Goal: Task Accomplishment & Management: Manage account settings

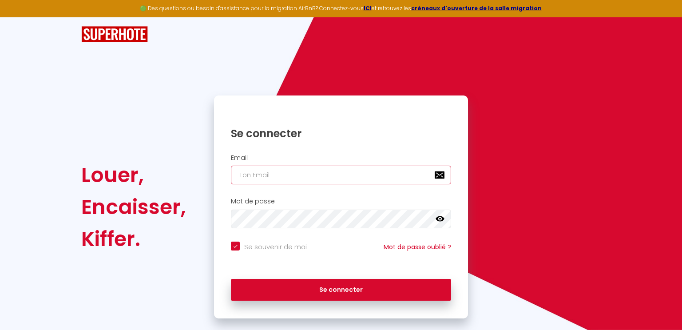
click at [292, 175] on input "email" at bounding box center [341, 175] width 220 height 19
type input "c"
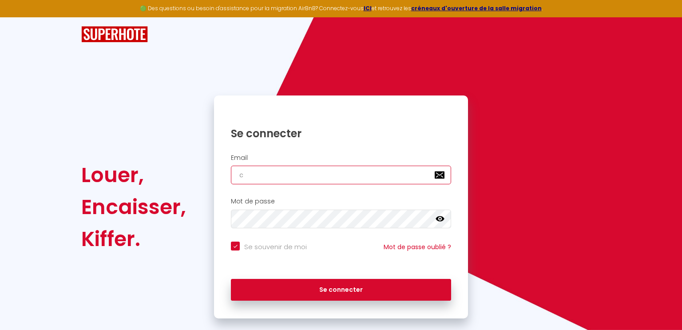
checkbox input "true"
type input "co"
checkbox input "true"
type input "col"
checkbox input "true"
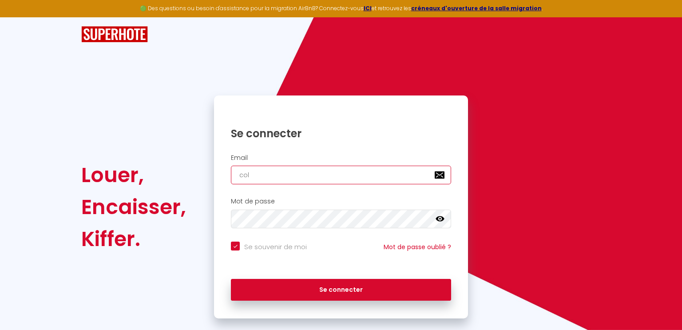
type input "coli"
checkbox input "true"
type input "coliv"
checkbox input "true"
type input "colivi"
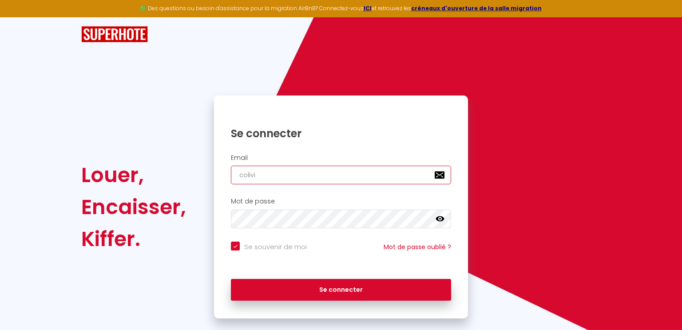
checkbox input "true"
type input "colivin"
checkbox input "true"
type input "coliving"
checkbox input "true"
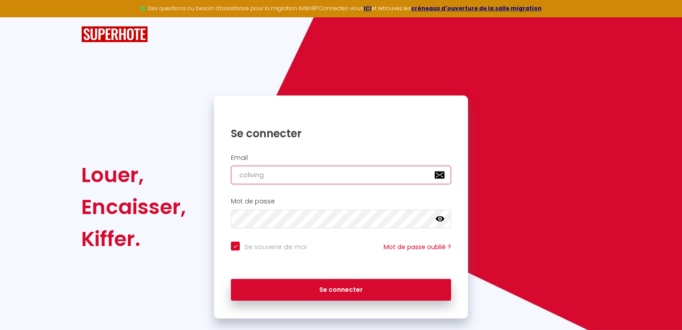
type input "colivingl"
checkbox input "true"
type input "colivinglo"
checkbox input "true"
type input "colivingloo"
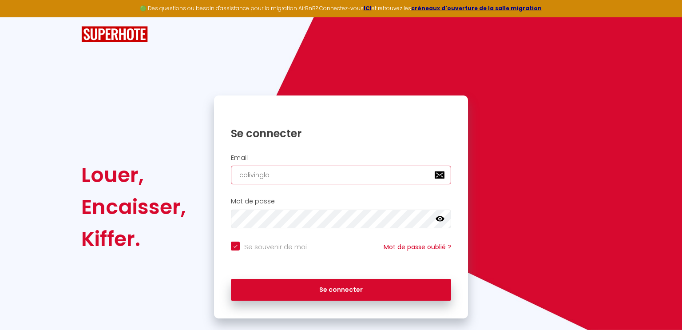
checkbox input "true"
type input "colivingloos"
checkbox input "true"
type input "colivingloosl"
checkbox input "true"
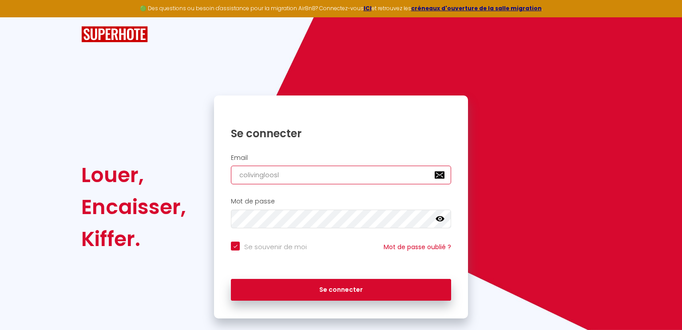
type input "colivingloosle"
checkbox input "true"
type input "colivingloosles"
checkbox input "true"
type input "colivinglooslesl"
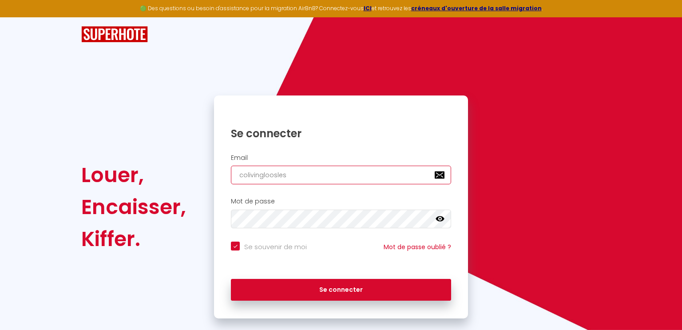
checkbox input "true"
type input "colivinglooslesli"
checkbox input "true"
type input "colivingloosleslil"
checkbox input "true"
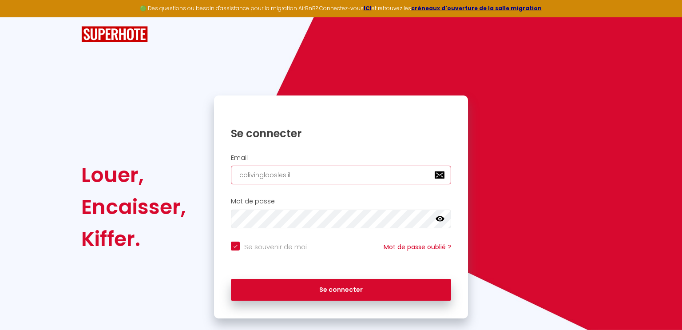
type input "colivingloosleslill"
checkbox input "true"
type input "colivingloosleslille"
checkbox input "true"
click at [249, 177] on input "colivingloosleslille" at bounding box center [341, 175] width 220 height 19
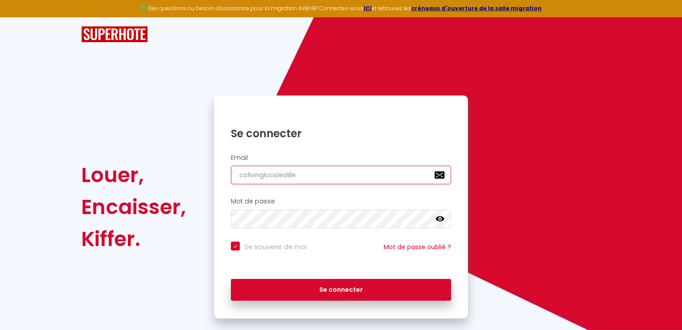
type input "collivingloosleslille"
checkbox input "true"
click at [318, 169] on input "collivingloosleslille" at bounding box center [341, 175] width 220 height 19
click at [311, 180] on input "collivingloosleslille" at bounding box center [341, 175] width 220 height 19
type input "collivingloosleslille&"
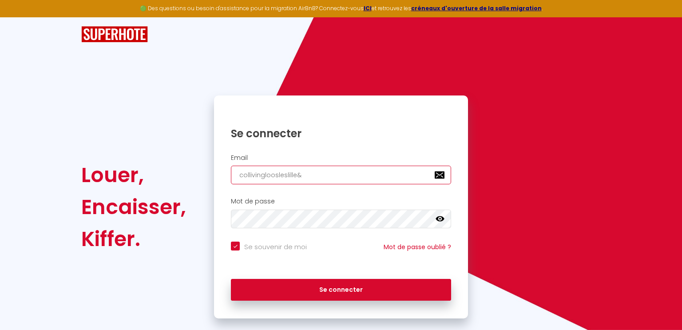
checkbox input "true"
type input "collivingloosleslille"
checkbox input "true"
type input "collivingloosleslille1"
checkbox input "true"
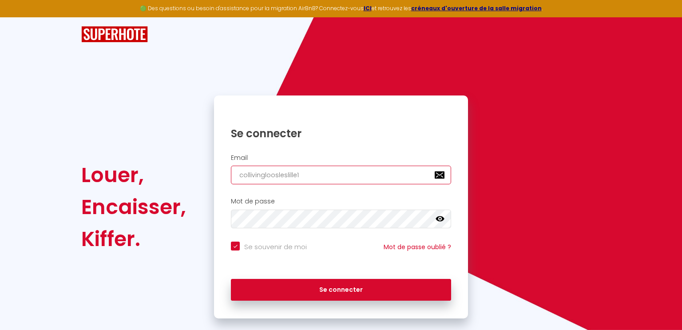
type input "collivingloosleslille1@"
checkbox input "true"
type input "collivingloosleslille1@g"
checkbox input "true"
type input "collivingloosleslille1@gm"
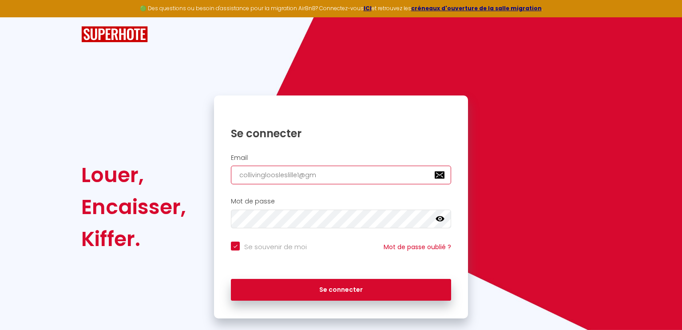
checkbox input "true"
type input "collivingloosleslille1@gma"
checkbox input "true"
type input "collivingloosleslille1@gmai"
checkbox input "true"
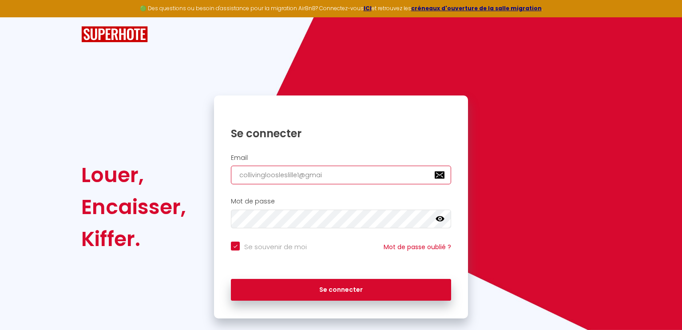
type input "[EMAIL_ADDRESS]"
checkbox input "true"
type input "[EMAIL_ADDRESS]."
checkbox input "true"
type input "collivingloosleslille1@gmail.c"
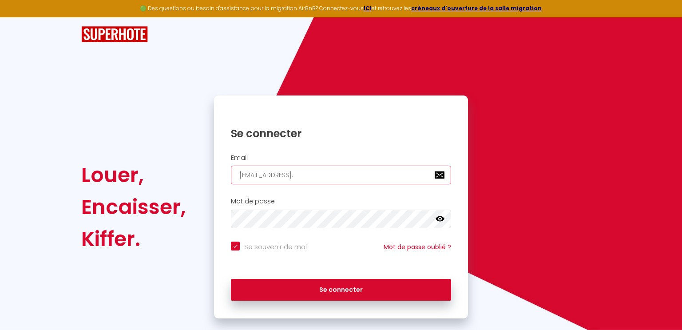
checkbox input "true"
type input "[EMAIL_ADDRESS][DOMAIN_NAME]"
checkbox input "true"
type input "[EMAIL_ADDRESS][DOMAIN_NAME]"
checkbox input "true"
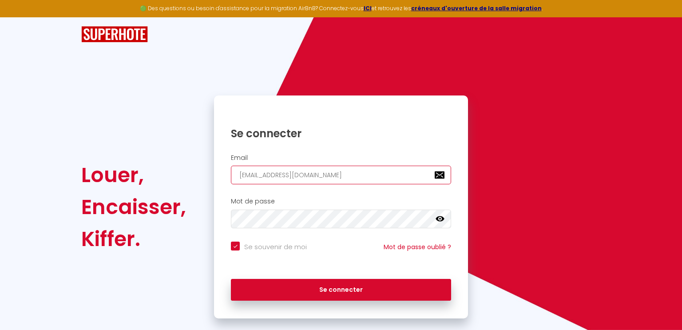
type input "[EMAIL_ADDRESS][DOMAIN_NAME]"
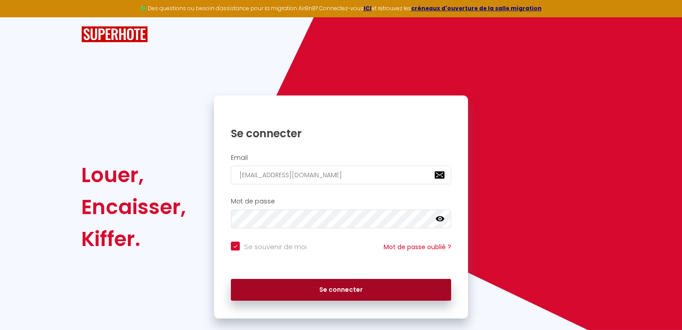
click at [350, 296] on button "Se connecter" at bounding box center [341, 290] width 220 height 22
checkbox input "true"
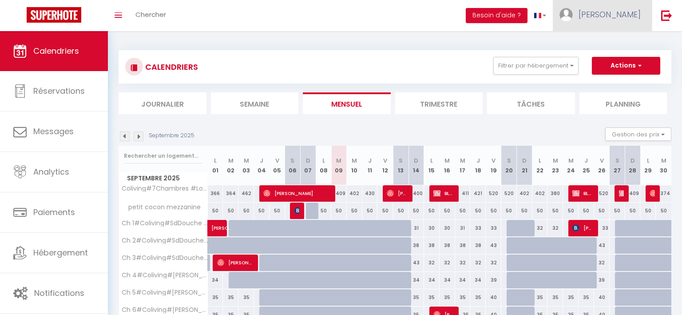
click at [634, 15] on span "[PERSON_NAME]" at bounding box center [610, 14] width 62 height 11
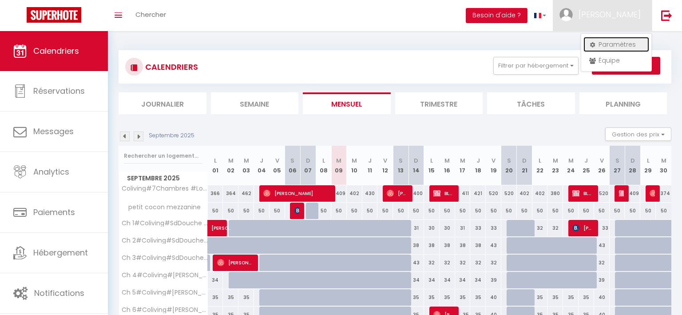
click at [621, 39] on link "Paramètres" at bounding box center [617, 44] width 66 height 15
select select "28"
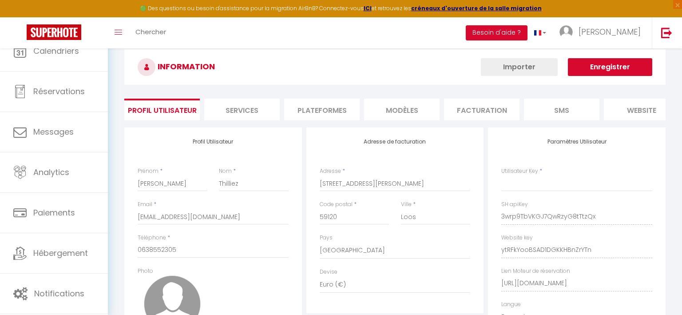
type input "3wrp9TbVKGJ7QwRzyG8tTtzQx"
type input "ytRFkYooBSAD1DGKKHBnZrYTn"
type input "[URL][DOMAIN_NAME]"
select select "fr"
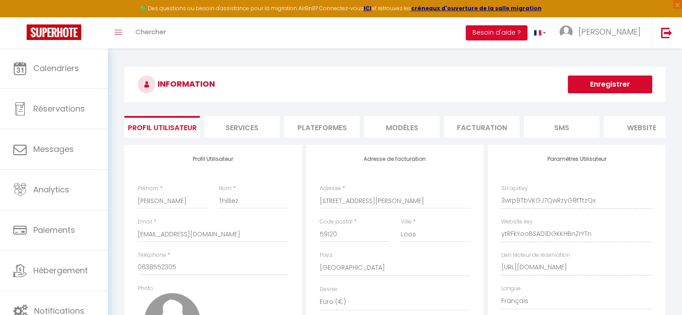
click at [339, 126] on li "Plateformes" at bounding box center [322, 127] width 76 height 22
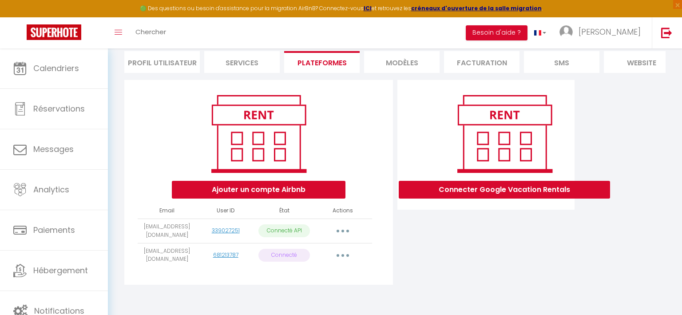
scroll to position [65, 0]
click at [343, 255] on icon "button" at bounding box center [343, 255] width 3 height 3
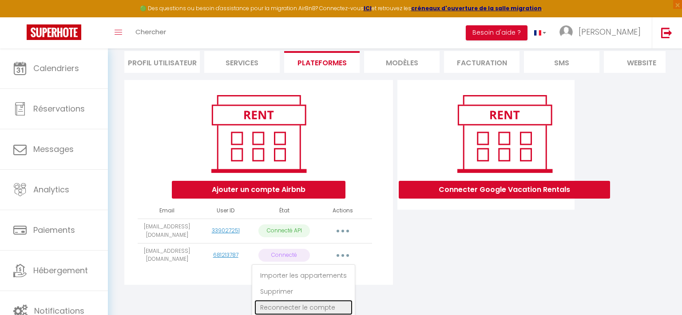
click at [327, 307] on link "Reconnecter le compte" at bounding box center [304, 307] width 98 height 15
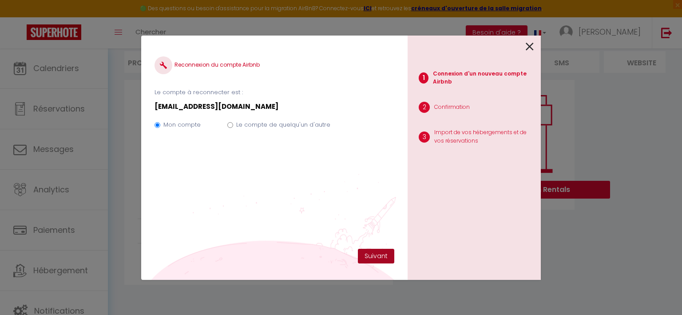
click at [383, 257] on button "Suivant" at bounding box center [376, 256] width 36 height 15
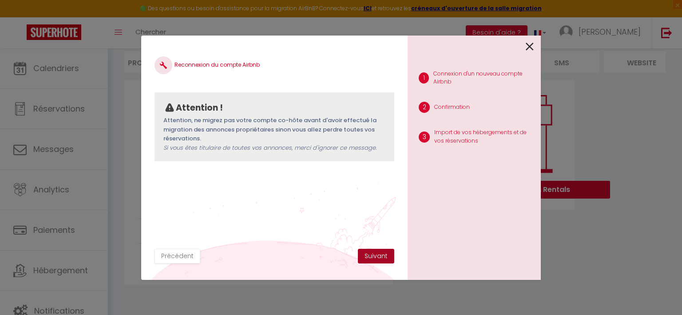
click at [383, 257] on button "Suivant" at bounding box center [376, 256] width 36 height 15
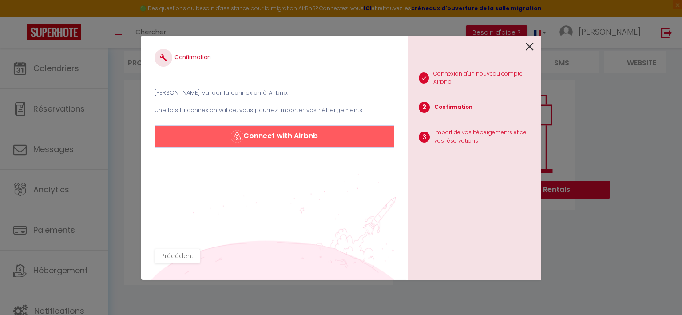
click at [303, 135] on button "Connect with Airbnb" at bounding box center [275, 136] width 240 height 21
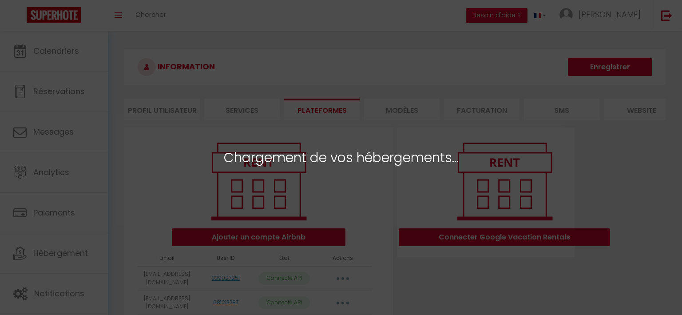
select select "55097"
select select "55098"
select select "55099"
select select "55100"
select select "55101"
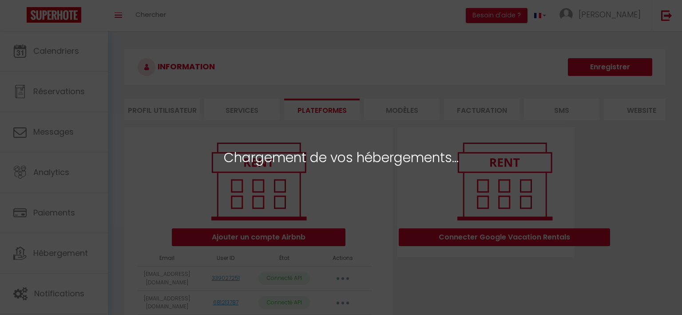
select select "55102"
select select "55103"
select select "55104"
select select "61952"
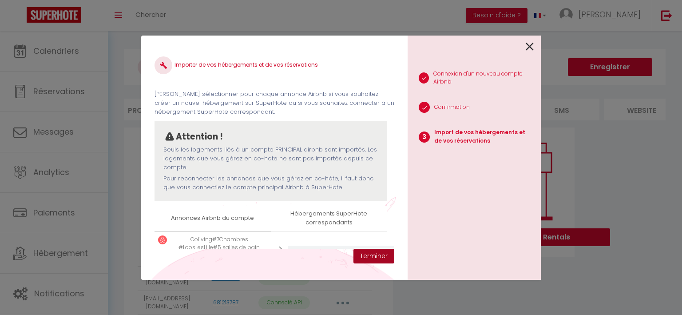
click at [375, 257] on button "Terminer" at bounding box center [374, 256] width 41 height 15
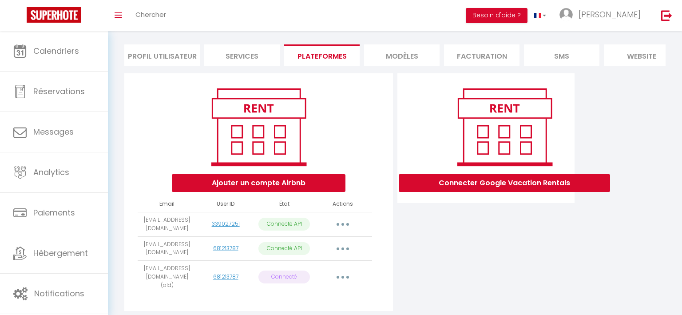
scroll to position [72, 0]
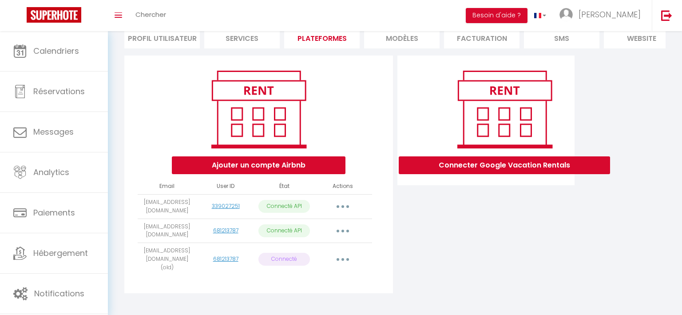
click at [346, 255] on button "button" at bounding box center [343, 259] width 25 height 14
click at [345, 226] on button "button" at bounding box center [343, 231] width 25 height 14
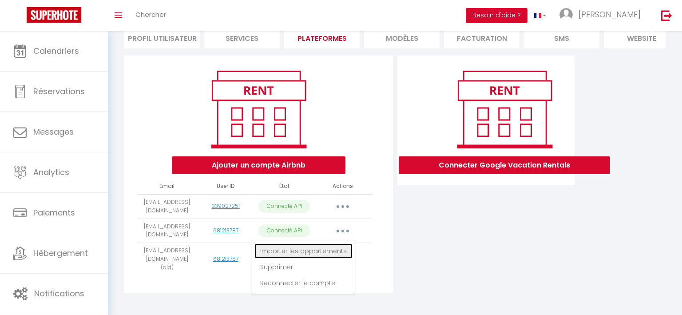
click at [324, 253] on link "Importer les appartements" at bounding box center [304, 250] width 98 height 15
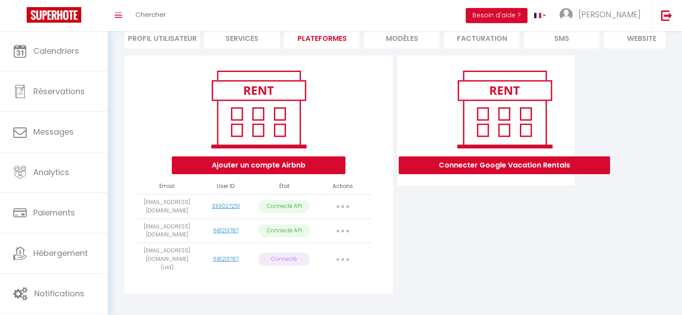
select select "61952"
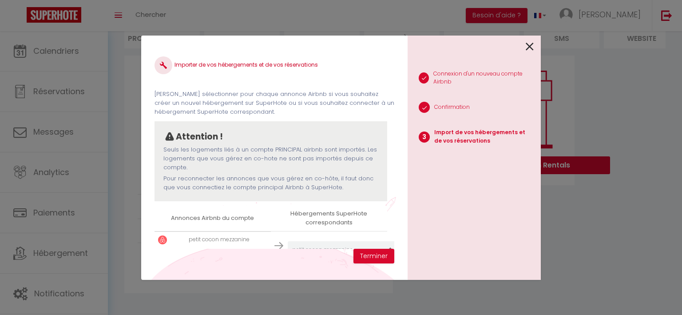
scroll to position [26, 0]
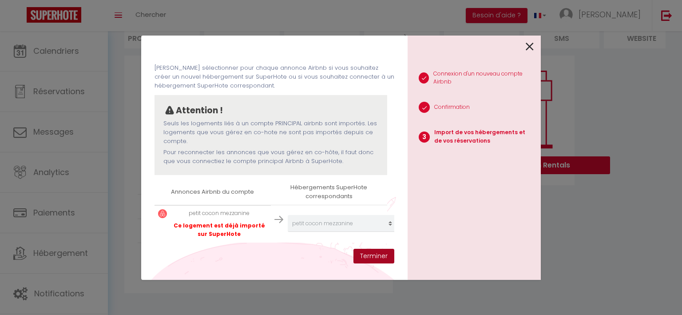
click at [378, 257] on button "Terminer" at bounding box center [374, 256] width 41 height 15
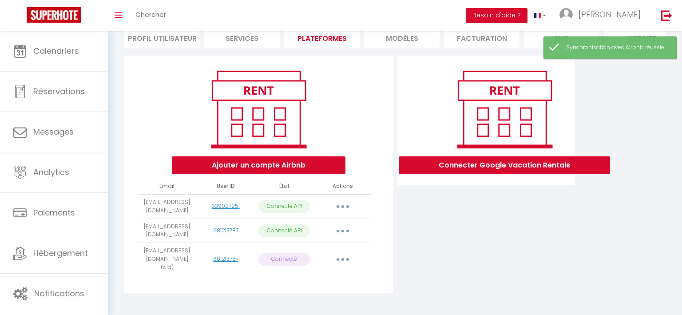
click at [342, 256] on button "button" at bounding box center [343, 259] width 25 height 14
click at [325, 306] on link "Reconnecter le compte" at bounding box center [304, 311] width 98 height 15
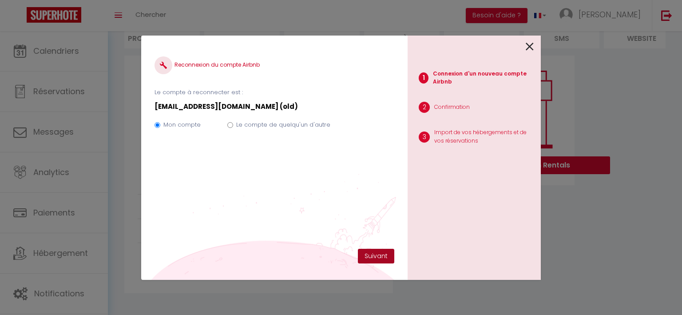
click at [375, 256] on button "Suivant" at bounding box center [376, 256] width 36 height 15
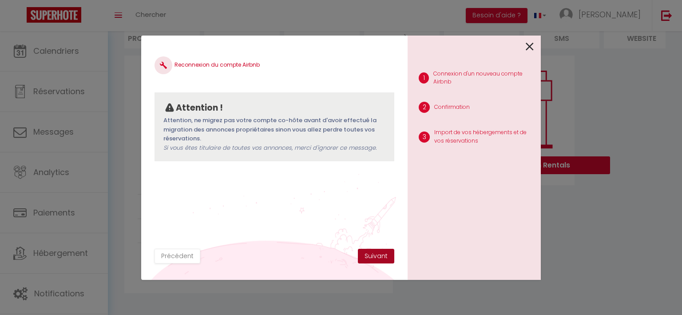
click at [377, 255] on button "Suivant" at bounding box center [376, 256] width 36 height 15
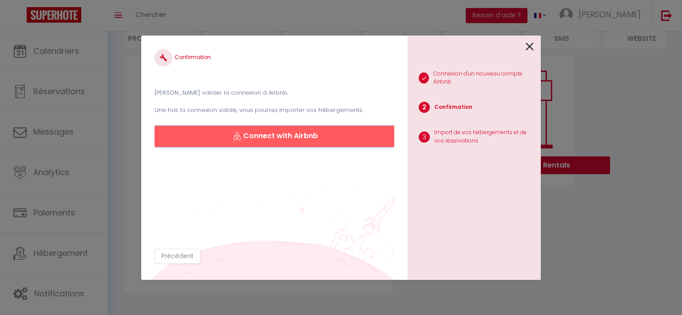
click at [299, 136] on button "Connect with Airbnb" at bounding box center [275, 136] width 240 height 21
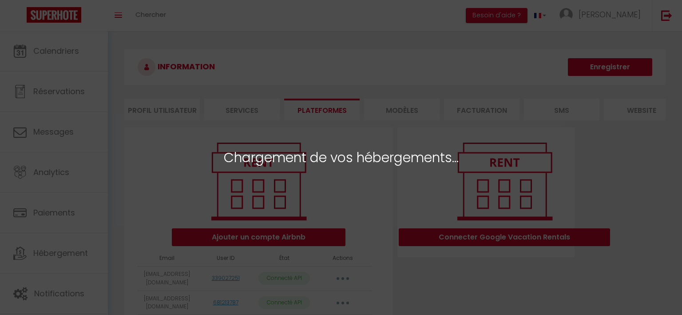
select select "55097"
select select "55098"
select select "55099"
select select "55100"
select select "55101"
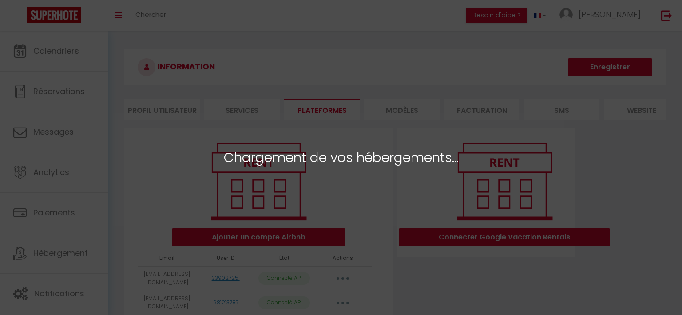
select select "55102"
select select "55103"
select select "55104"
select select "61952"
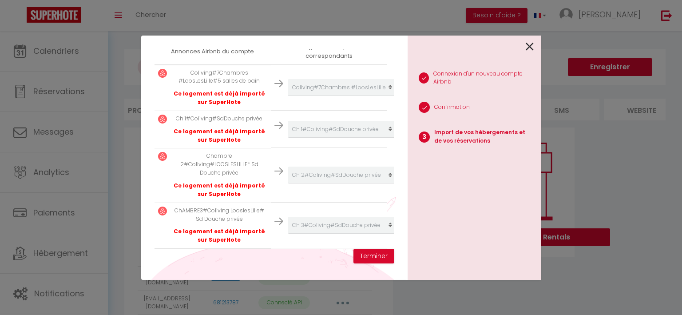
scroll to position [352, 0]
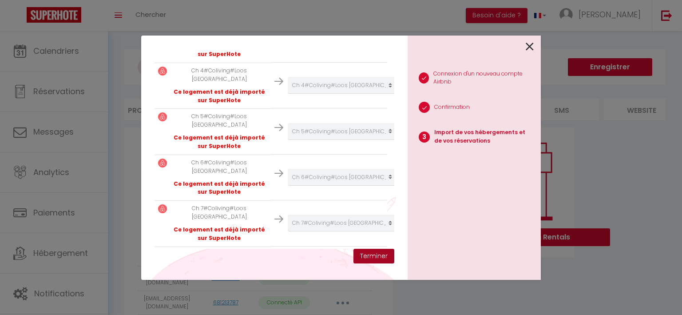
click at [384, 258] on button "Terminer" at bounding box center [374, 256] width 41 height 15
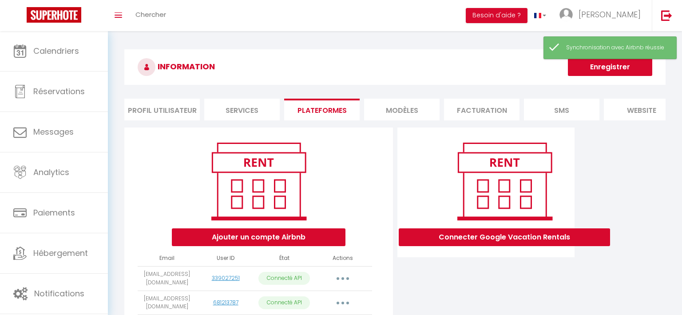
scroll to position [72, 0]
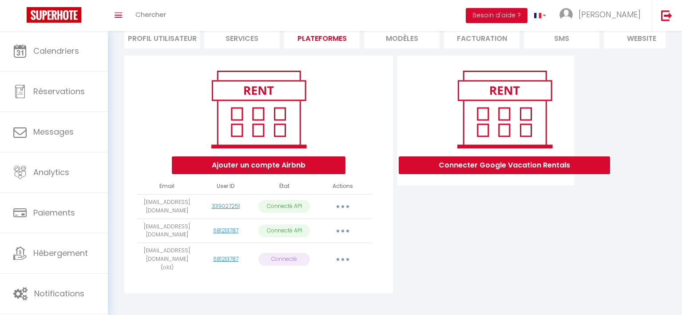
click at [342, 231] on icon "button" at bounding box center [343, 231] width 3 height 3
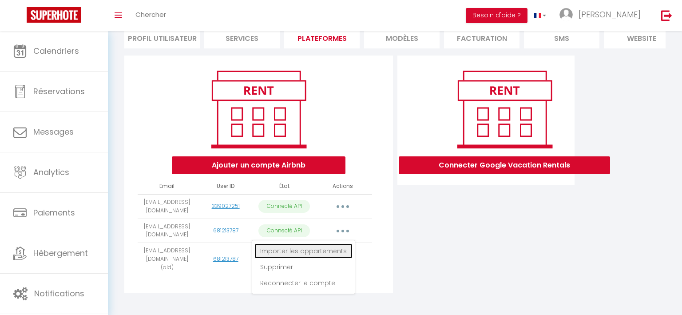
click at [327, 250] on link "Importer les appartements" at bounding box center [304, 250] width 98 height 15
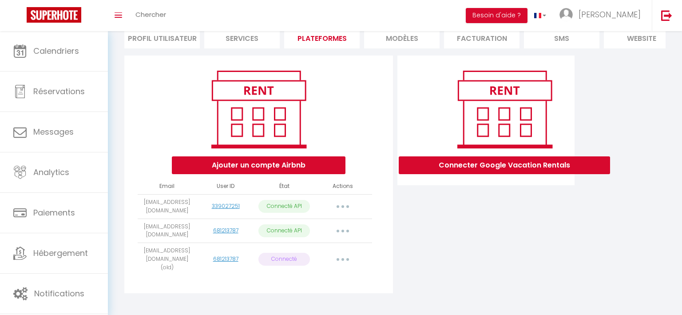
scroll to position [26, 0]
select select "61952"
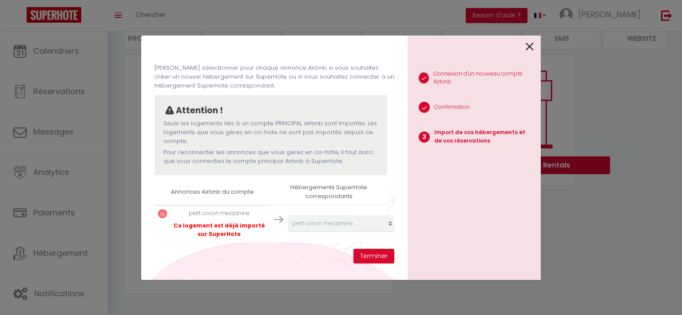
click at [533, 49] on icon at bounding box center [530, 46] width 8 height 13
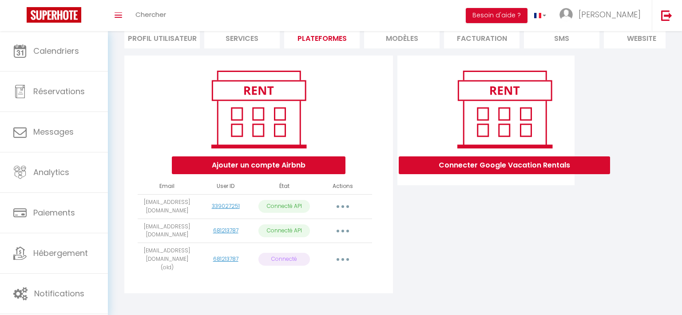
click at [341, 256] on button "button" at bounding box center [343, 259] width 25 height 14
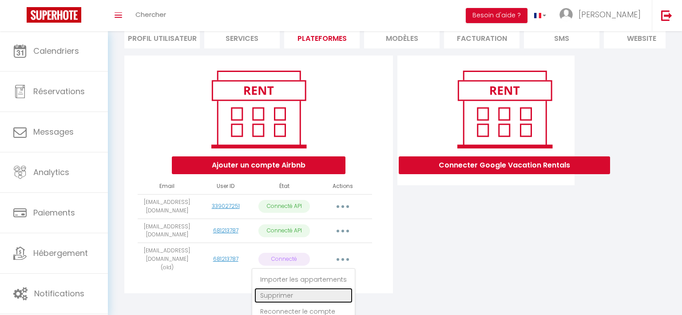
click at [290, 292] on link "Supprimer" at bounding box center [304, 295] width 98 height 15
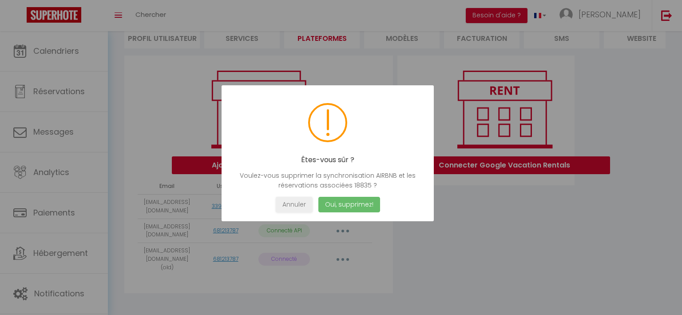
click at [355, 206] on button "Oui, supprimez!" at bounding box center [350, 205] width 62 height 16
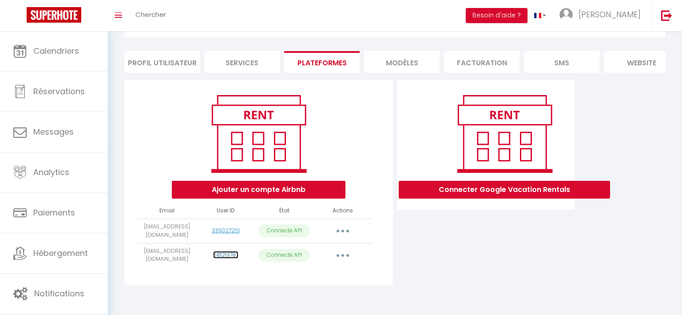
click at [223, 255] on link "681213787" at bounding box center [225, 255] width 25 height 8
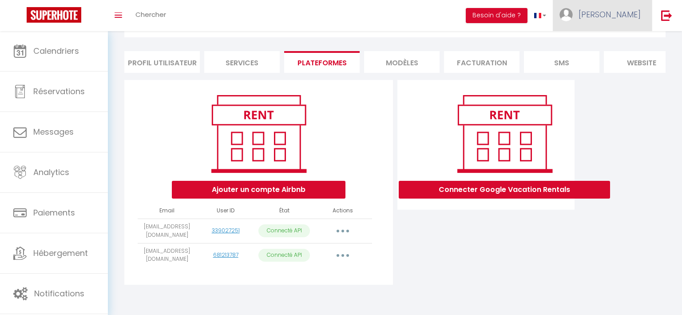
click at [631, 20] on span "[PERSON_NAME]" at bounding box center [610, 14] width 62 height 11
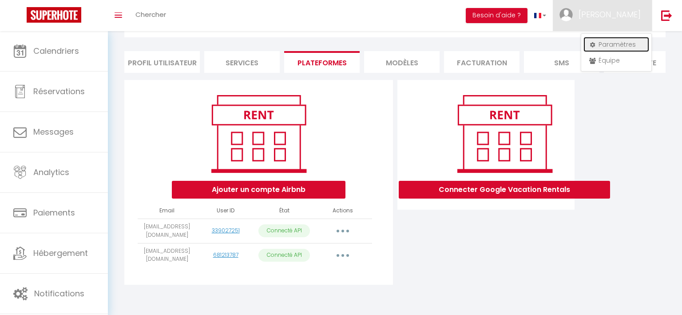
click at [622, 40] on link "Paramètres" at bounding box center [617, 44] width 66 height 15
click at [605, 43] on link "Paramètres" at bounding box center [617, 44] width 66 height 15
click at [371, 66] on li "MODÈLES" at bounding box center [402, 62] width 76 height 22
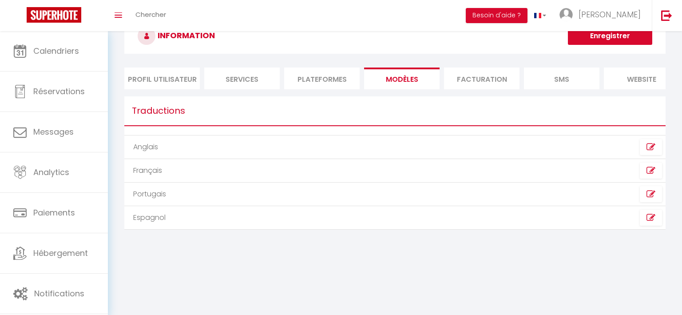
click at [329, 81] on li "Plateformes" at bounding box center [322, 79] width 76 height 22
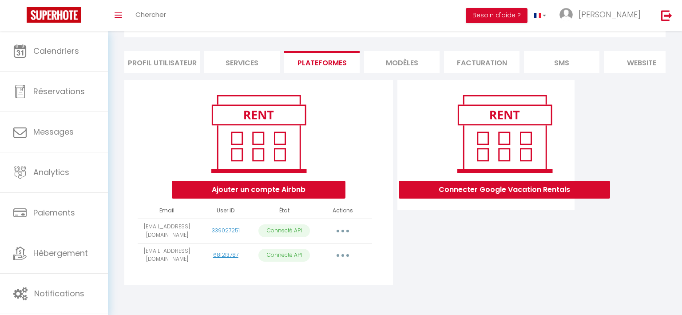
click at [251, 65] on li "Services" at bounding box center [242, 62] width 76 height 22
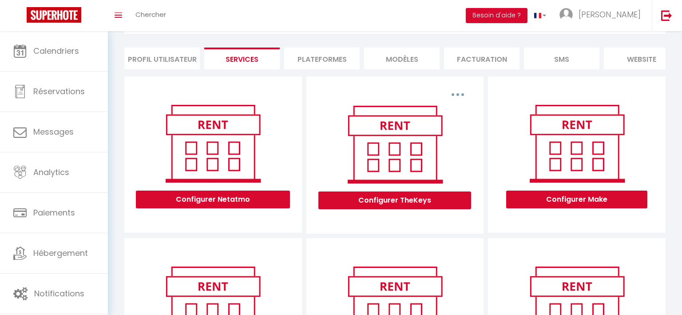
scroll to position [47, 0]
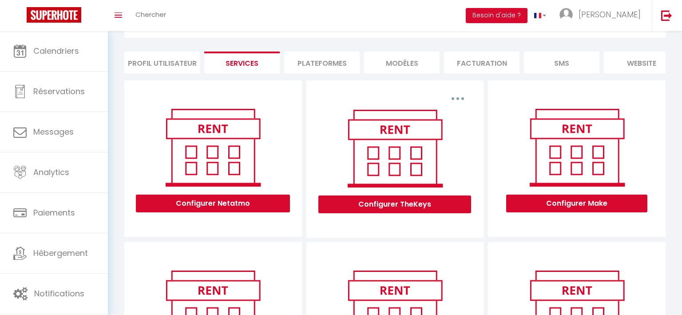
click at [339, 70] on li "Plateformes" at bounding box center [322, 63] width 76 height 22
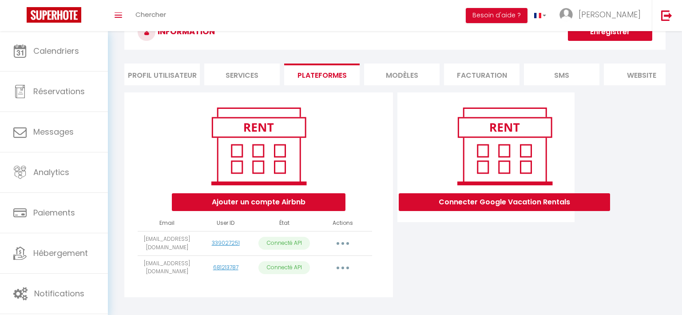
scroll to position [48, 0]
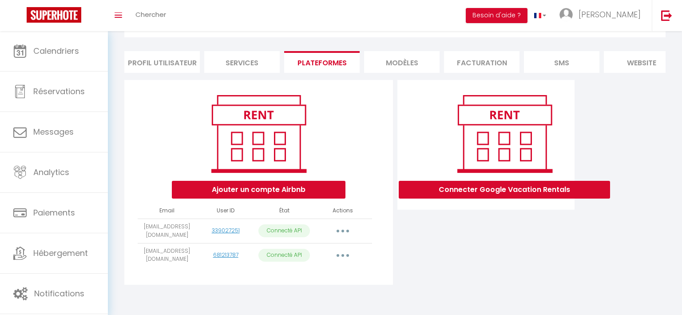
click at [343, 255] on icon "button" at bounding box center [343, 255] width 3 height 3
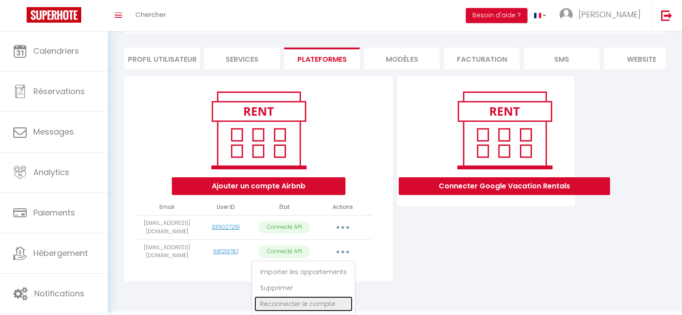
click at [325, 302] on link "Reconnecter le compte" at bounding box center [304, 303] width 98 height 15
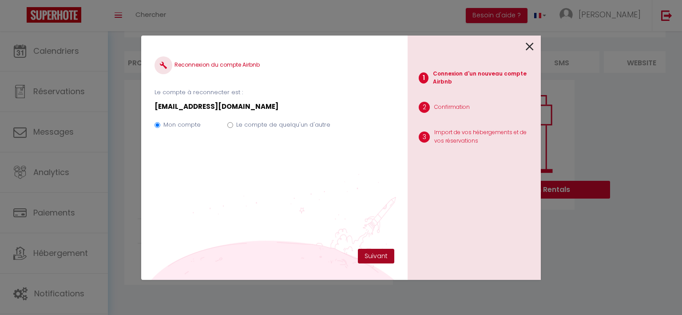
click at [377, 255] on button "Suivant" at bounding box center [376, 256] width 36 height 15
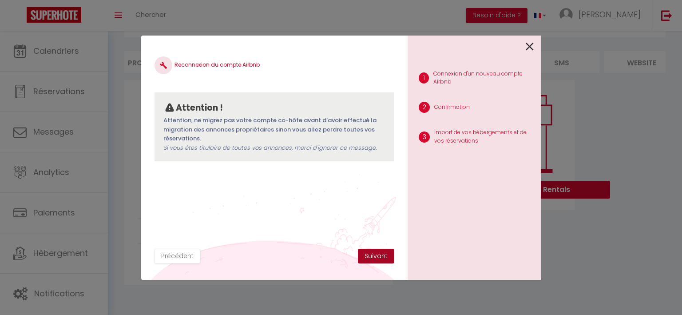
click at [374, 261] on button "Suivant" at bounding box center [376, 256] width 36 height 15
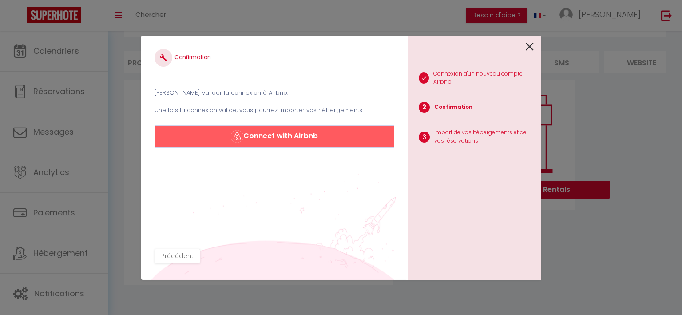
click at [297, 132] on button "Connect with Airbnb" at bounding box center [275, 136] width 240 height 21
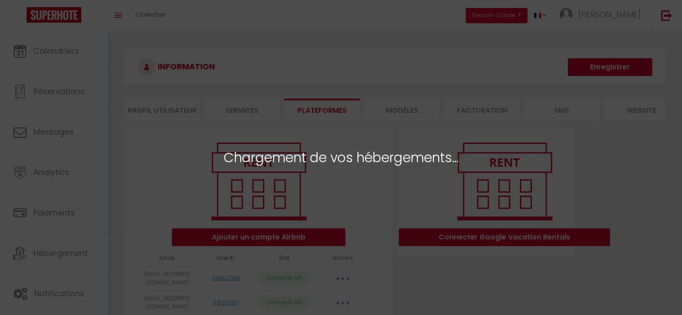
select select "55097"
select select "55098"
select select "55099"
select select "55100"
select select "55101"
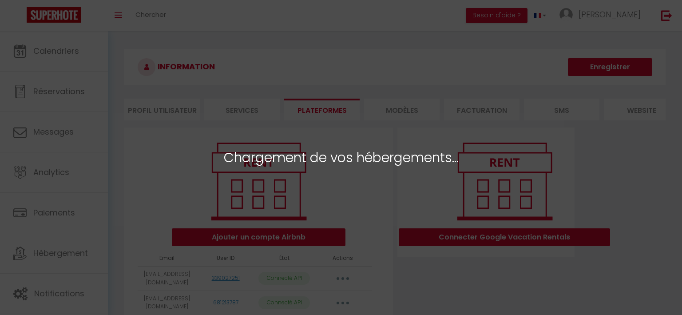
select select "55102"
select select "55103"
select select "55104"
select select "61952"
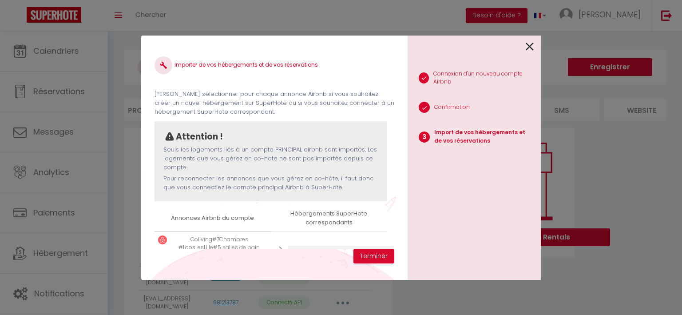
scroll to position [352, 0]
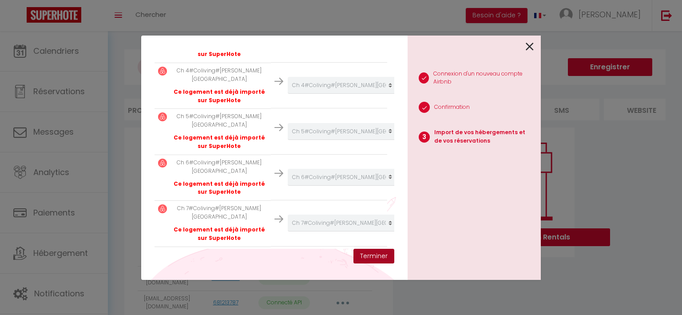
click at [375, 258] on button "Terminer" at bounding box center [374, 256] width 41 height 15
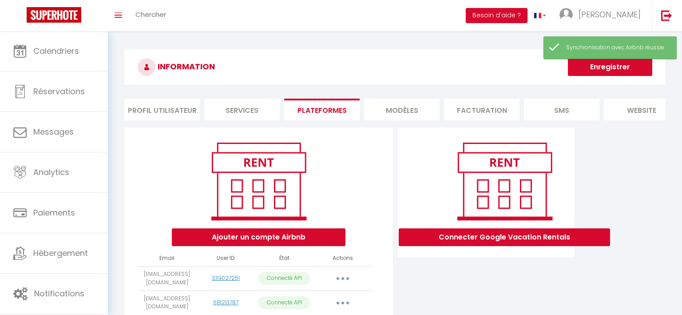
scroll to position [48, 0]
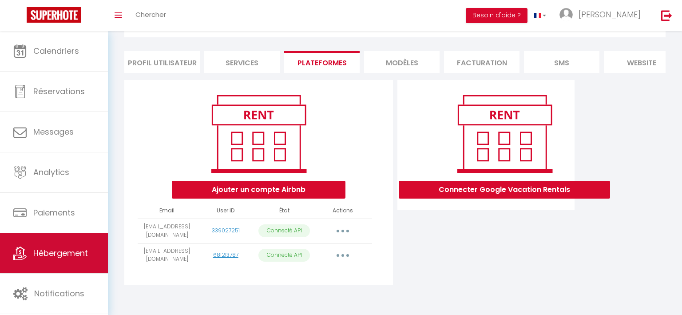
click at [99, 243] on link "Hébergement" at bounding box center [54, 253] width 108 height 40
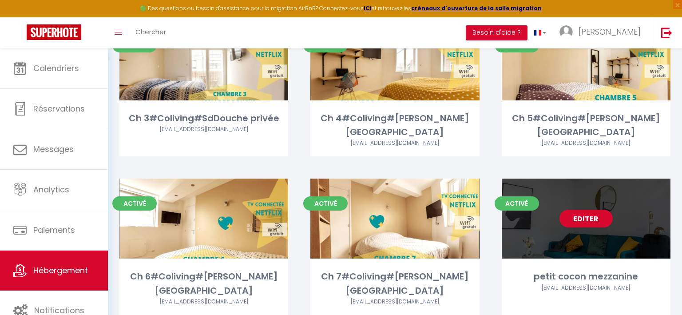
scroll to position [254, 0]
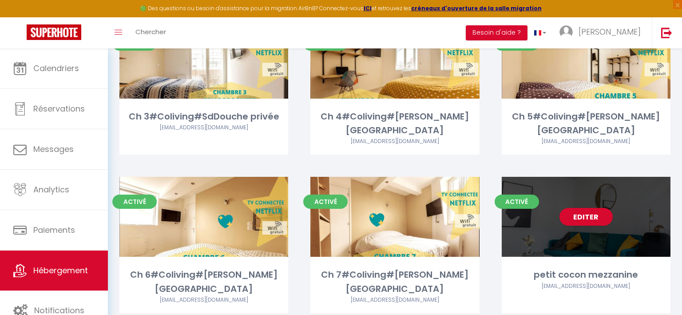
click at [630, 182] on div "Editer" at bounding box center [586, 217] width 169 height 80
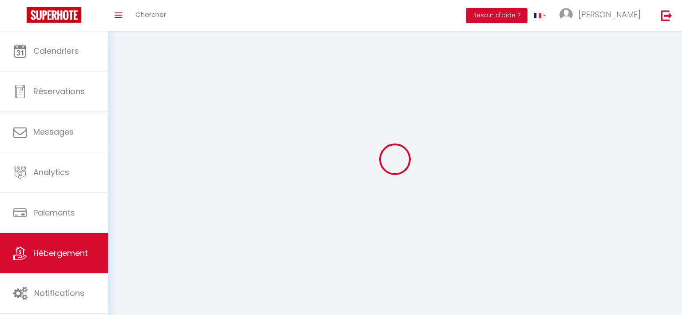
select select "1"
select select
select select "28"
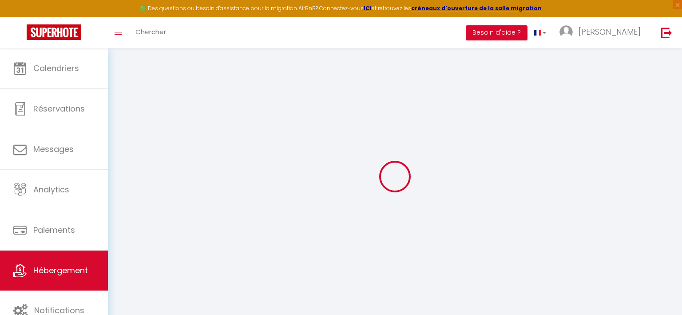
select select
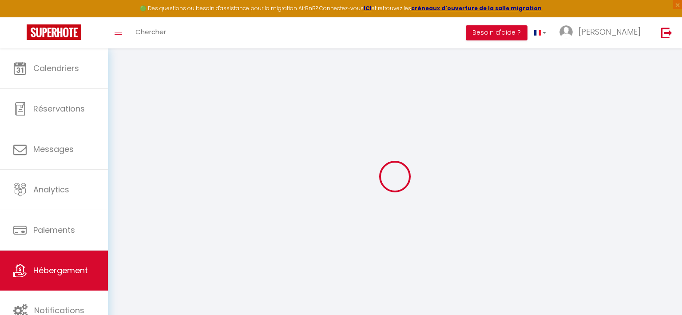
select select
checkbox input "false"
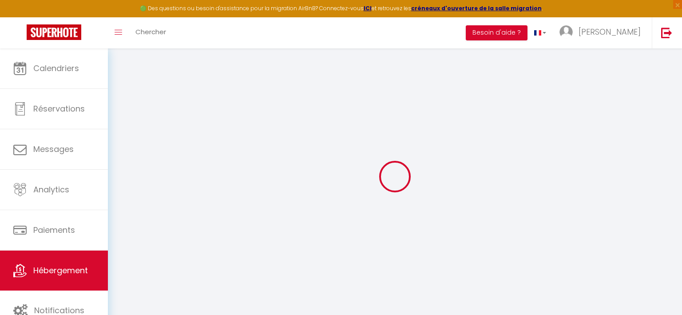
select select
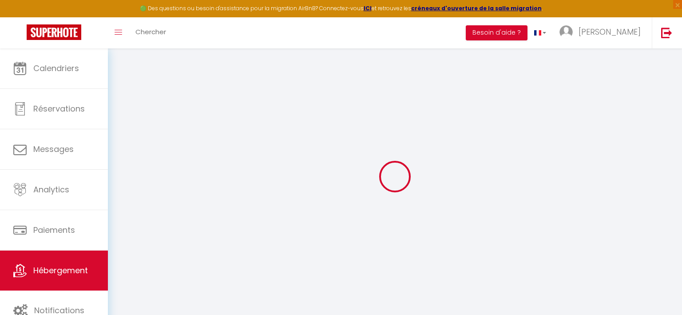
select select
checkbox input "false"
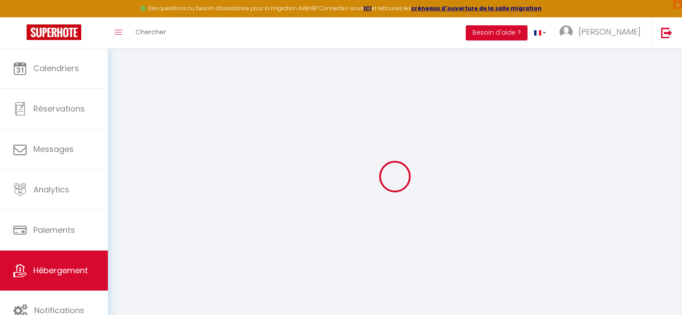
checkbox input "false"
select select
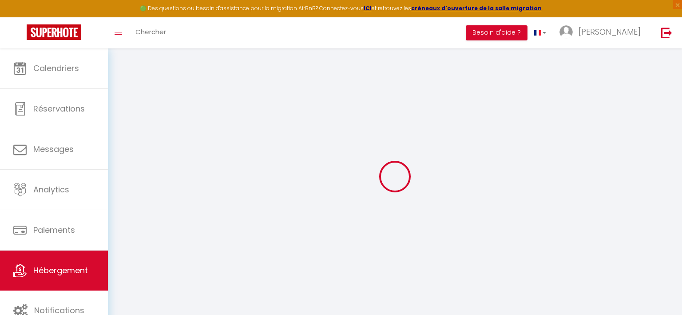
select select
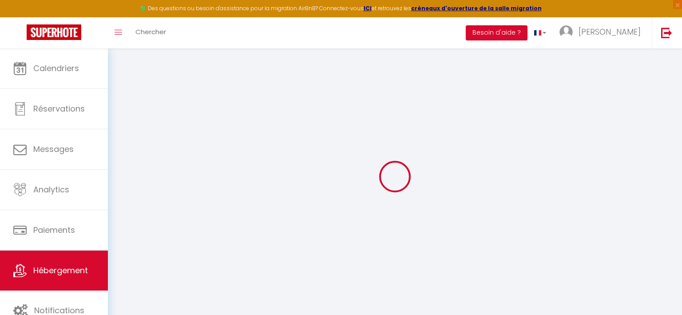
checkbox input "false"
select select
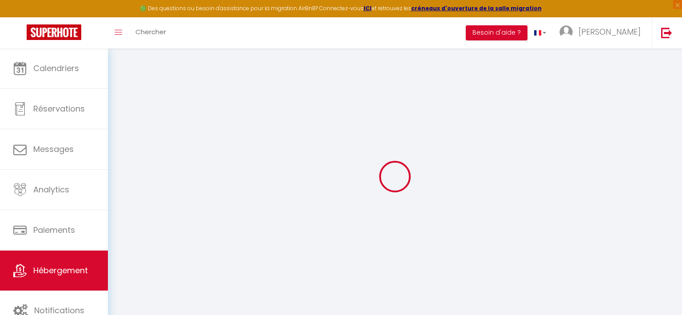
select select
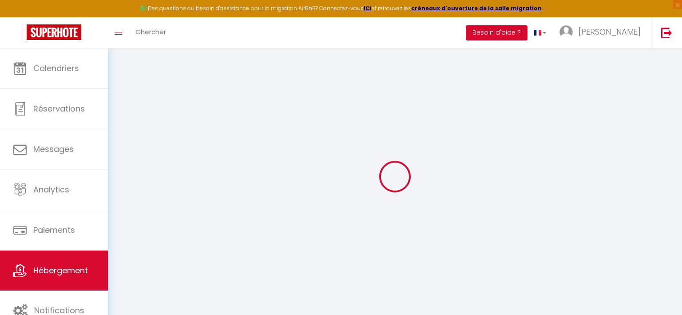
select select
checkbox input "false"
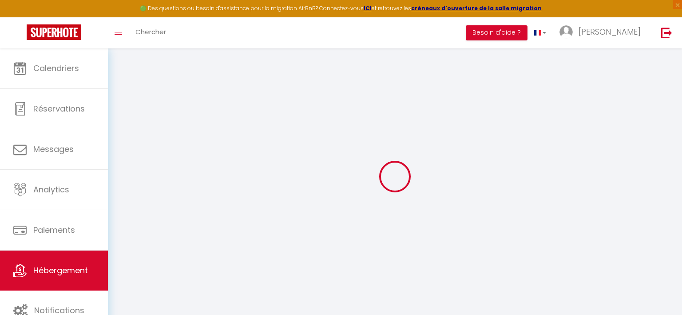
checkbox input "false"
select select
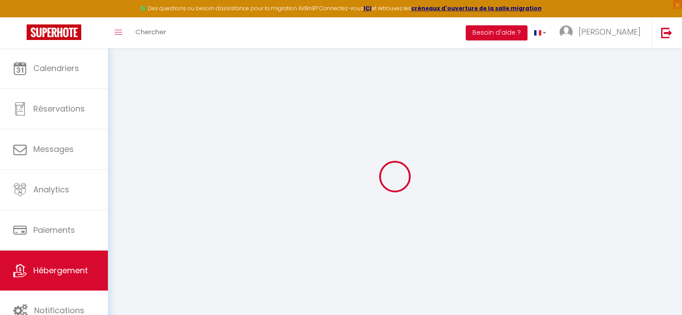
select select
checkbox input "false"
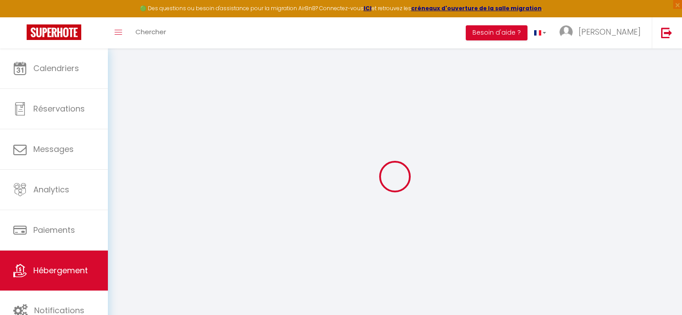
checkbox input "false"
select select
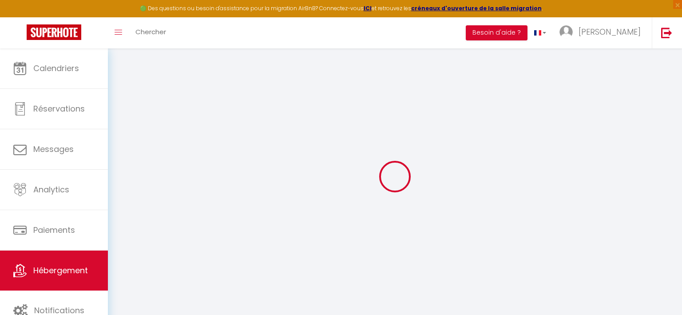
type input "petit cocon mezzanine"
type input "[PERSON_NAME]"
type input "27"
type input "10"
type input "18"
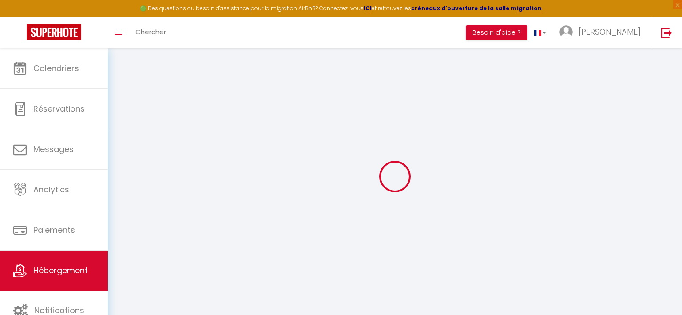
select select
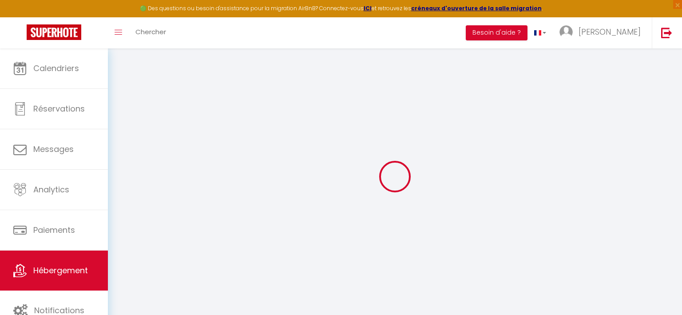
type input "[STREET_ADDRESS]"
type input "59400"
type input "[GEOGRAPHIC_DATA]"
type input "[EMAIL_ADDRESS][DOMAIN_NAME]"
select select
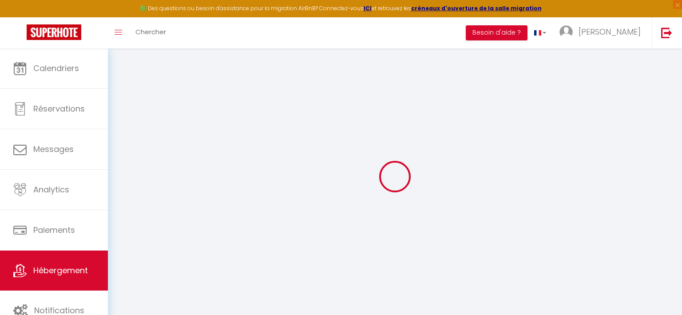
checkbox input "false"
type input "0"
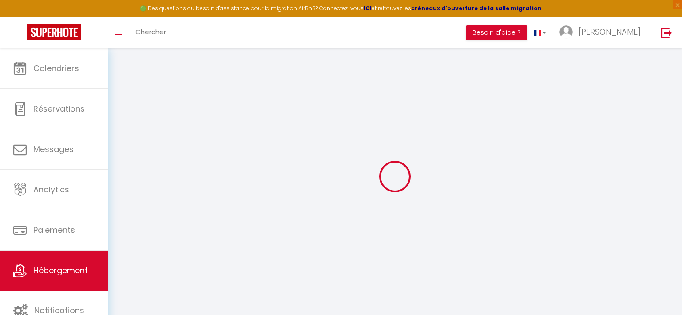
type input "0"
select select
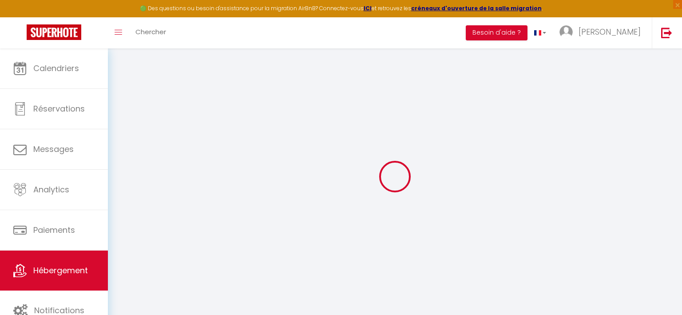
select select
checkbox input "false"
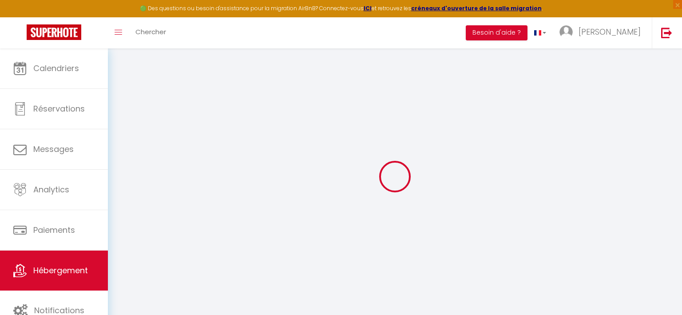
checkbox input "false"
select select "14:00"
select select
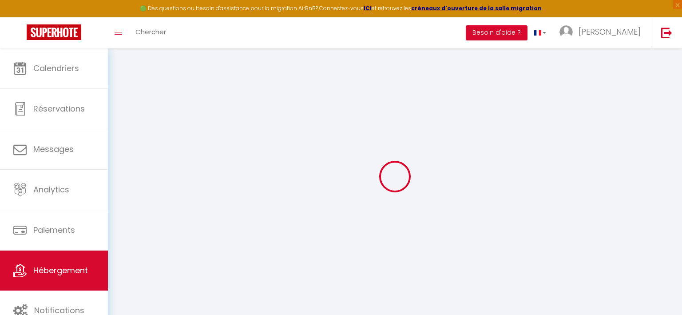
select select "11:00"
select select "30"
select select "120"
select select
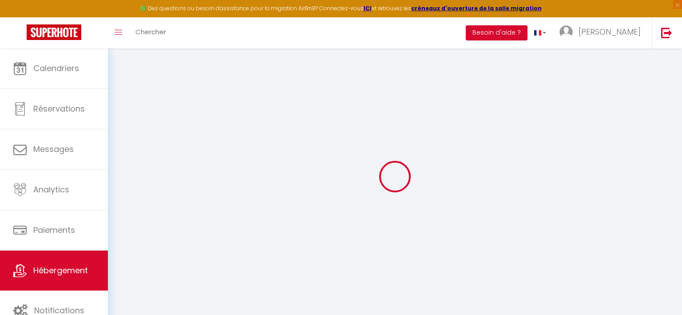
checkbox input "false"
select select
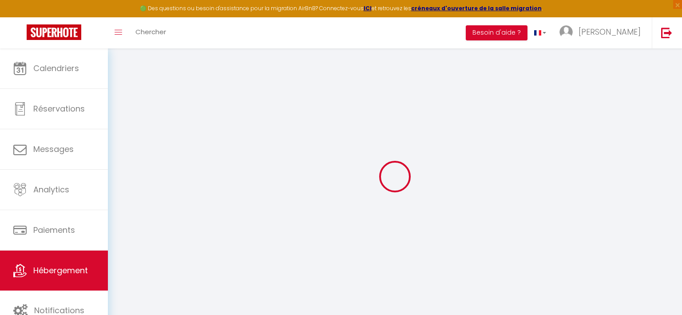
select select
checkbox input "false"
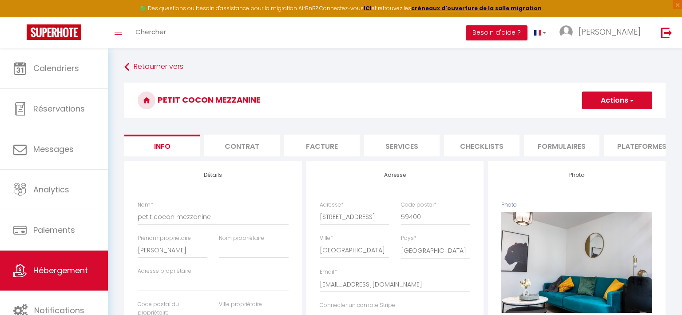
select select
checkbox input "false"
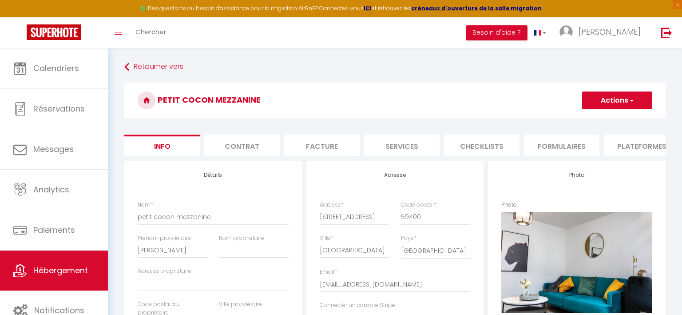
checkbox input "false"
select select "365"
select select "EUR"
select select
select select "7649-1365413340445866833"
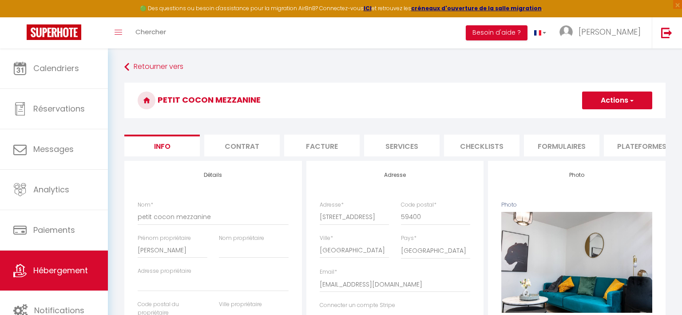
click at [626, 147] on li "Plateformes" at bounding box center [642, 146] width 76 height 22
select select
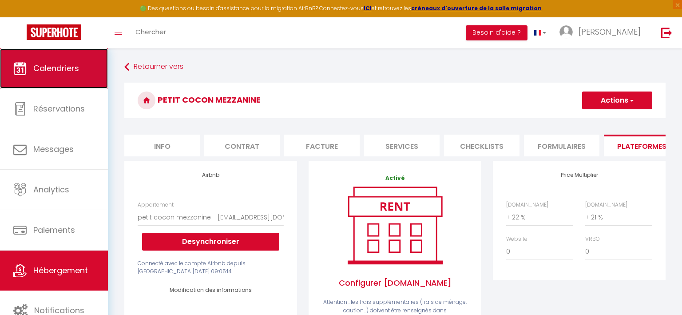
click at [92, 76] on link "Calendriers" at bounding box center [54, 68] width 108 height 40
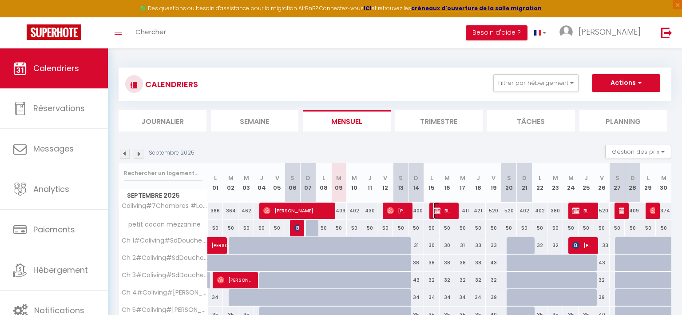
click at [449, 213] on span "BLOCKED" at bounding box center [444, 210] width 21 height 17
select select "OK"
select select "KO"
select select "0"
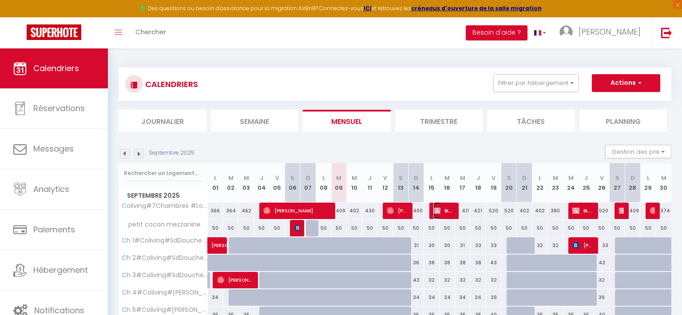
select select "1"
select select
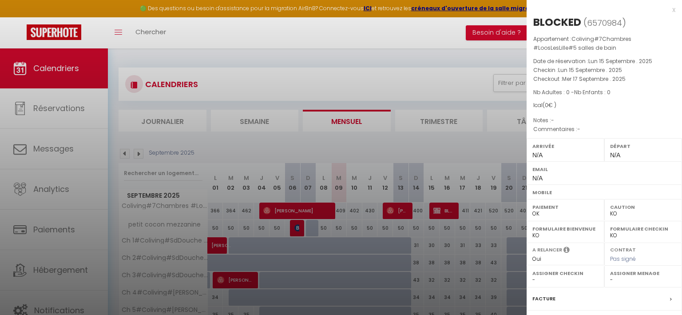
click at [431, 71] on div at bounding box center [341, 157] width 682 height 315
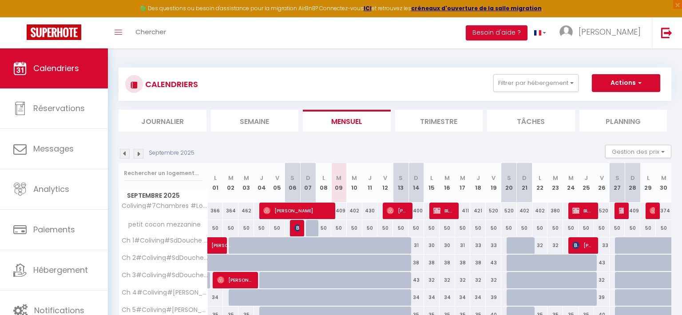
scroll to position [80, 0]
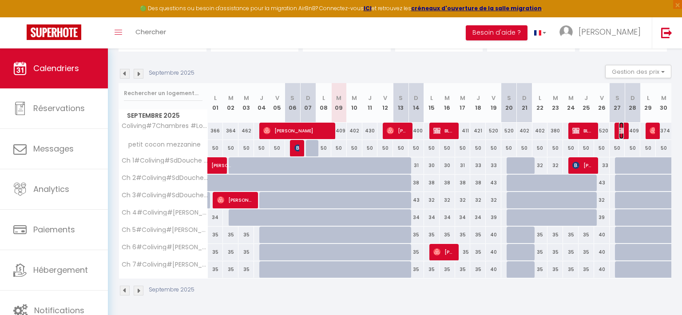
click at [621, 131] on img at bounding box center [622, 130] width 7 height 7
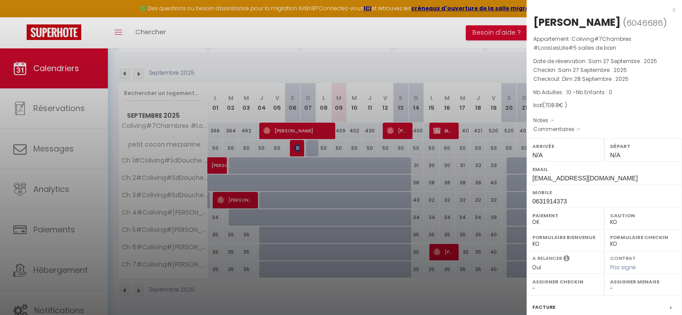
click at [426, 26] on div at bounding box center [341, 157] width 682 height 315
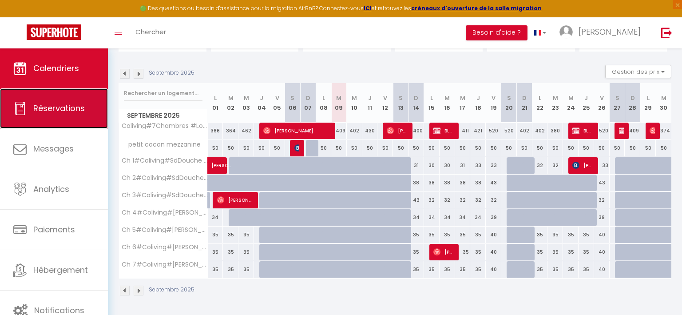
click at [93, 117] on link "Réservations" at bounding box center [54, 108] width 108 height 40
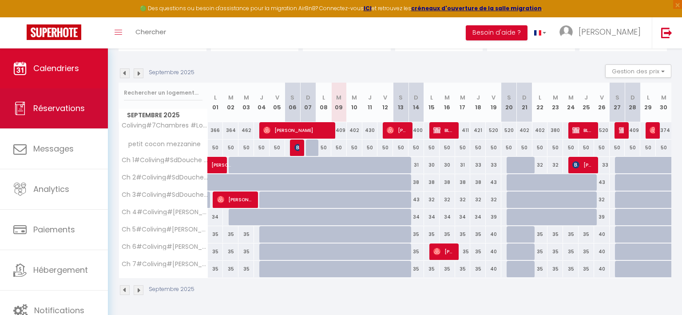
select select "not_cancelled"
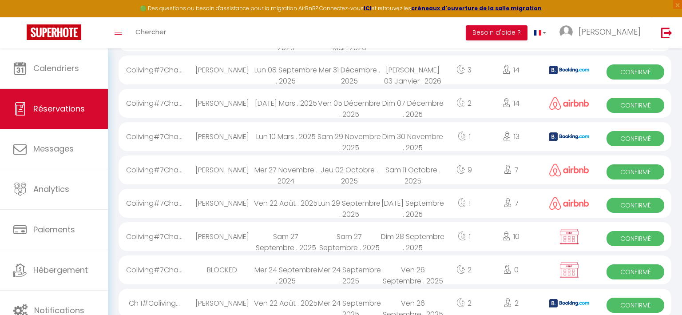
scroll to position [585, 0]
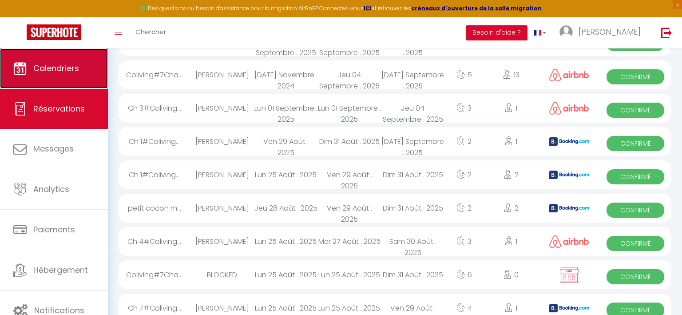
click at [84, 78] on link "Calendriers" at bounding box center [54, 68] width 108 height 40
